Goal: Task Accomplishment & Management: Use online tool/utility

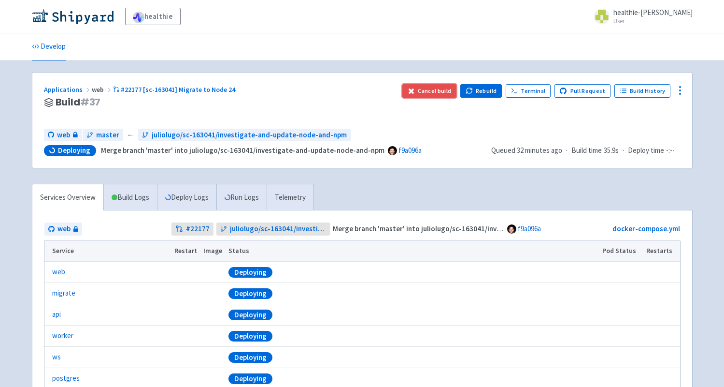
click at [443, 90] on button "Cancel build" at bounding box center [430, 91] width 55 height 14
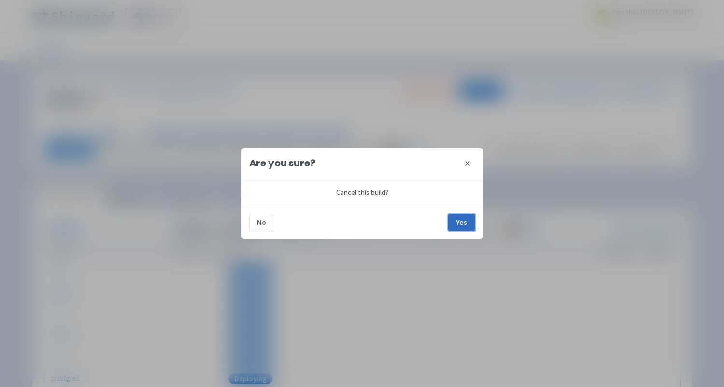
click at [469, 225] on button "Yes" at bounding box center [461, 222] width 27 height 17
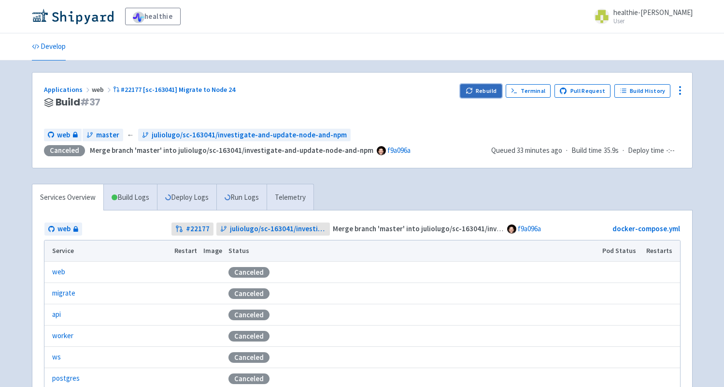
click at [484, 88] on button "Rebuild" at bounding box center [481, 91] width 42 height 14
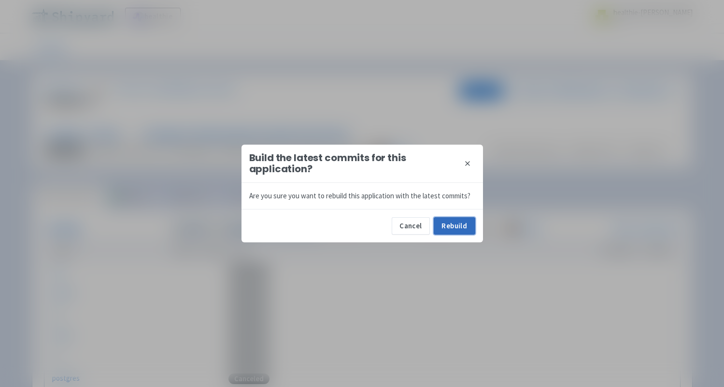
click at [458, 221] on button "Rebuild" at bounding box center [455, 225] width 42 height 17
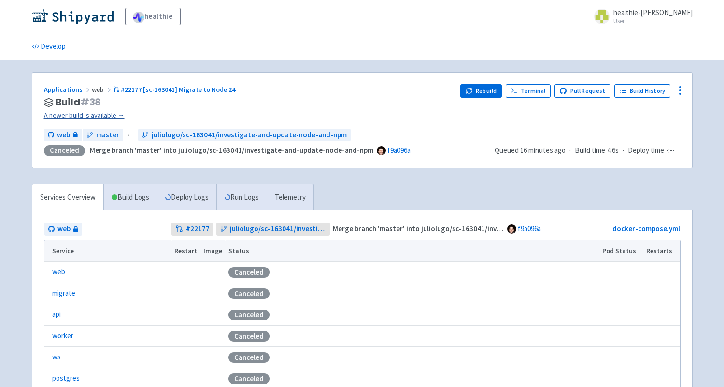
click at [107, 115] on link "A newer build is available →" at bounding box center [248, 115] width 409 height 11
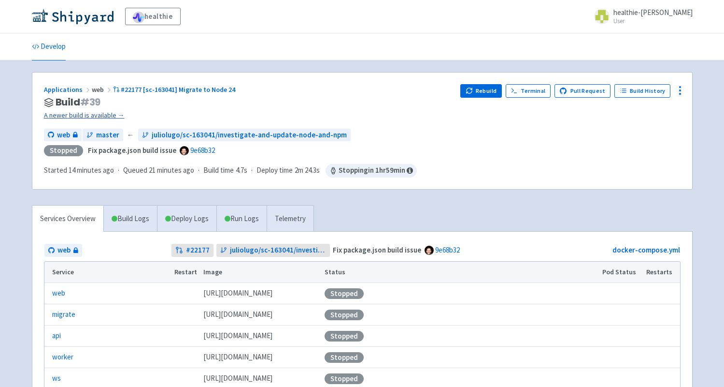
click at [99, 120] on link "A newer build is available →" at bounding box center [248, 115] width 409 height 11
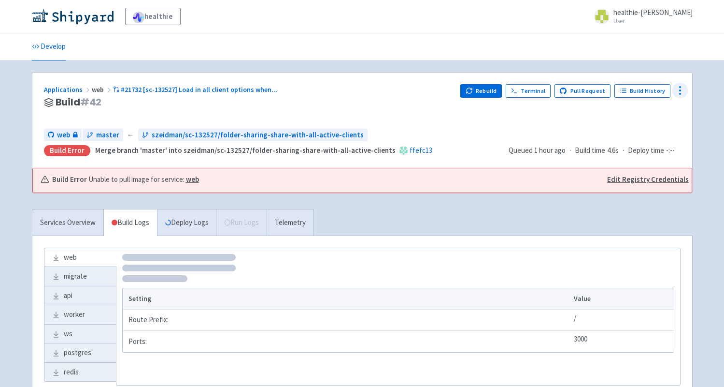
click at [678, 86] on icon at bounding box center [681, 91] width 12 height 12
click at [651, 129] on span "Data Dashboard" at bounding box center [636, 130] width 49 height 14
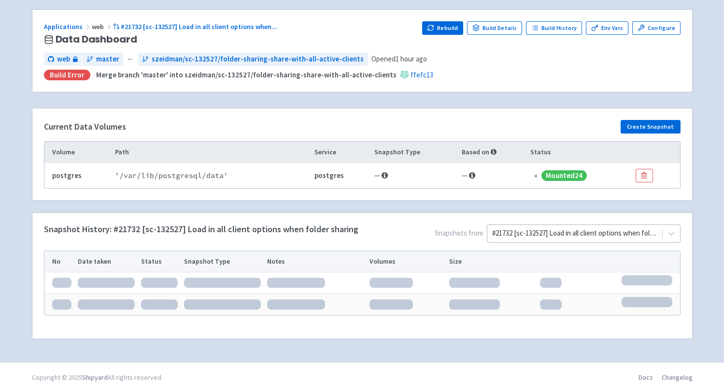
scroll to position [72, 0]
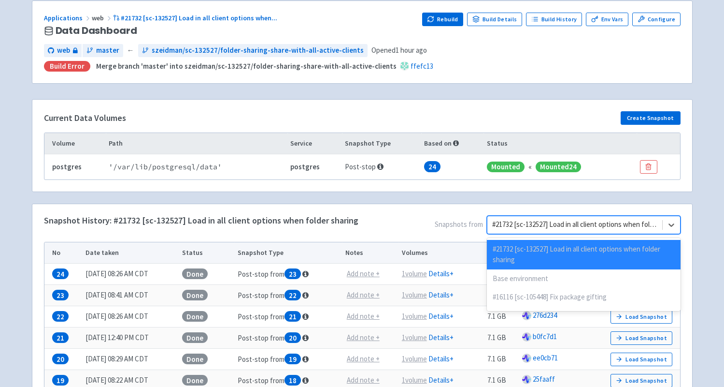
click at [558, 232] on div "#21732 [sc-132527] Load in all client options when folder sharing" at bounding box center [575, 224] width 174 height 17
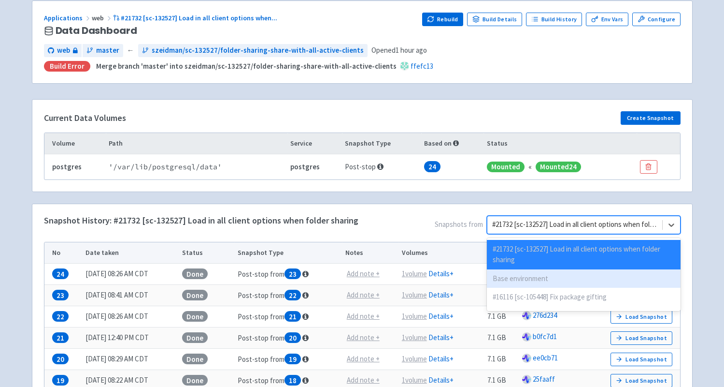
click at [538, 278] on div "Base environment" at bounding box center [583, 278] width 193 height 19
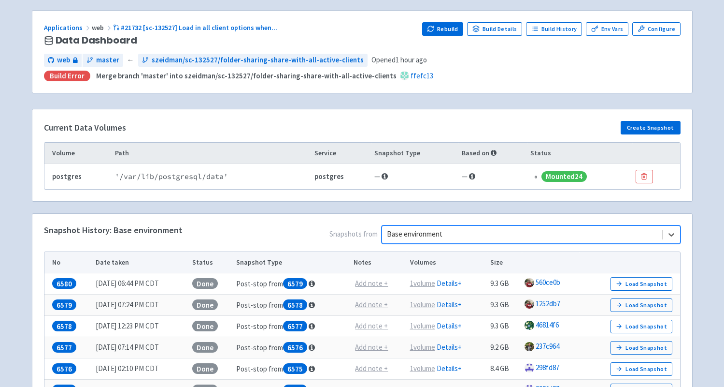
scroll to position [59, 0]
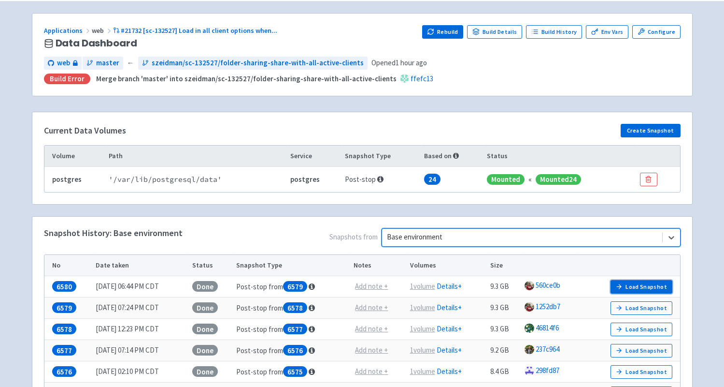
click at [629, 284] on button "Load Snapshot" at bounding box center [642, 287] width 62 height 14
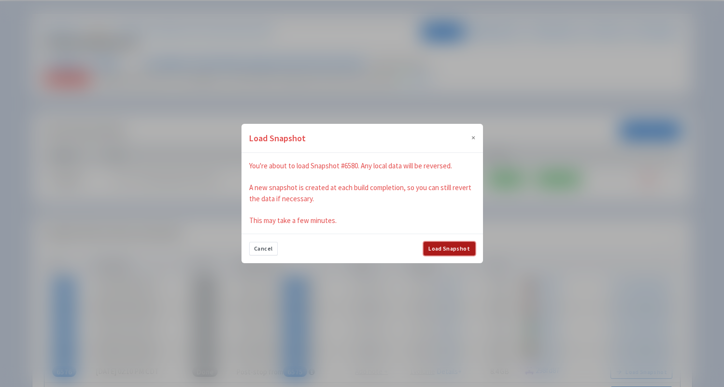
click at [444, 247] on button "Load Snapshot" at bounding box center [450, 249] width 52 height 14
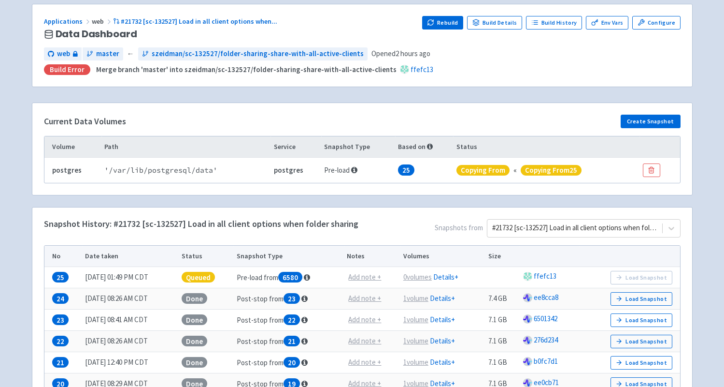
scroll to position [73, 0]
